Goal: Check status: Check status

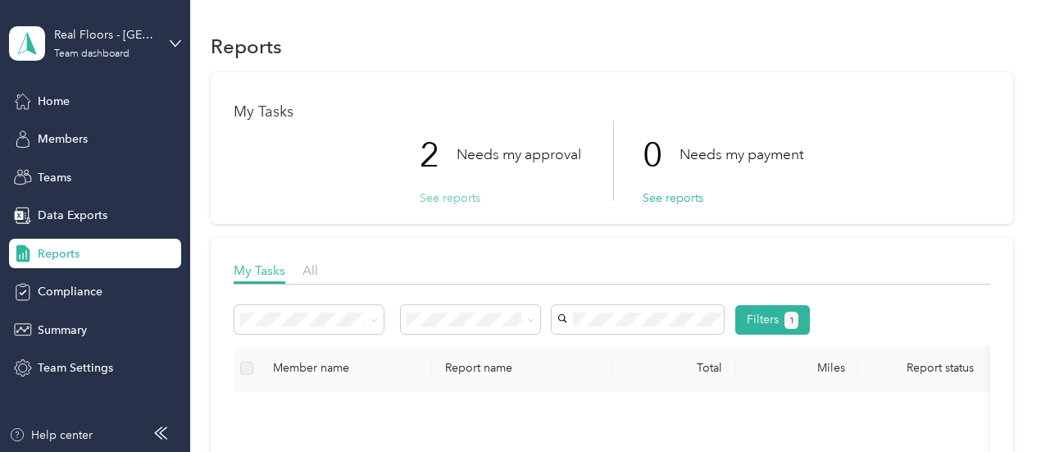
click at [461, 193] on button "See reports" at bounding box center [450, 197] width 61 height 17
click at [437, 196] on button "See reports" at bounding box center [450, 197] width 61 height 17
click at [443, 201] on button "See reports" at bounding box center [450, 197] width 61 height 17
click at [371, 323] on icon at bounding box center [374, 319] width 7 height 7
click at [294, 409] on div "All reports" at bounding box center [309, 406] width 126 height 17
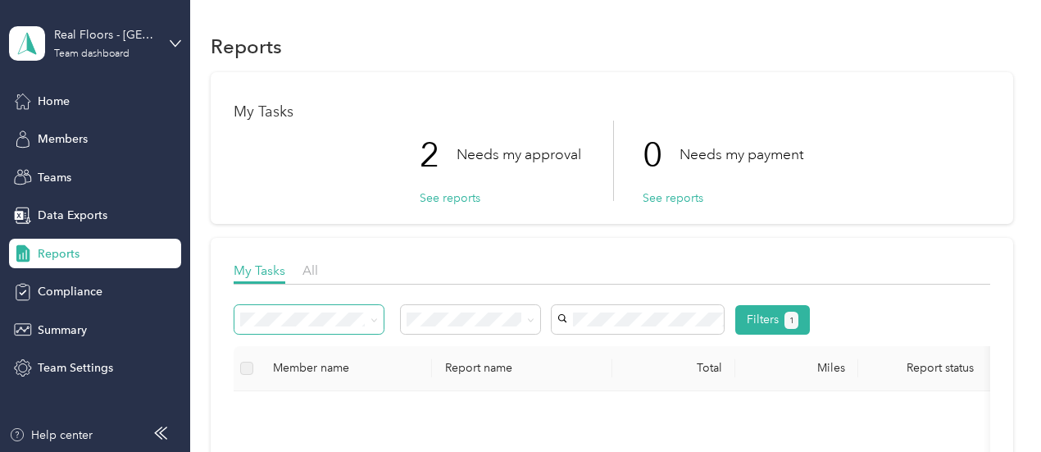
click at [471, 137] on ol "All Needs my approval Needs my payment Approved by me Rejected by me Paid by me" at bounding box center [471, 207] width 140 height 189
